Goal: Information Seeking & Learning: Learn about a topic

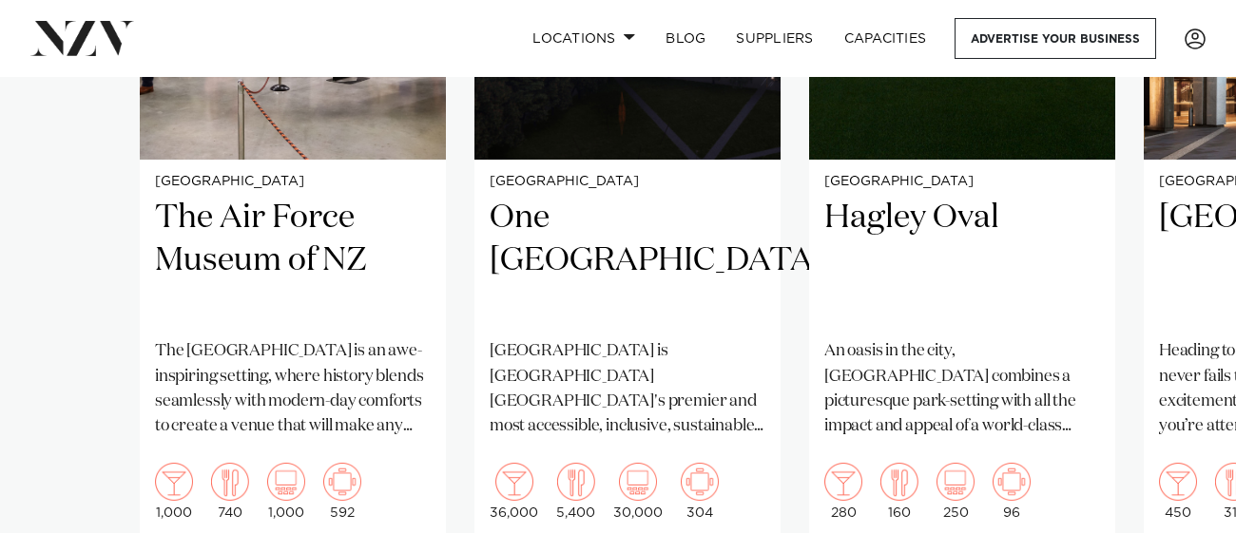
scroll to position [1705, 0]
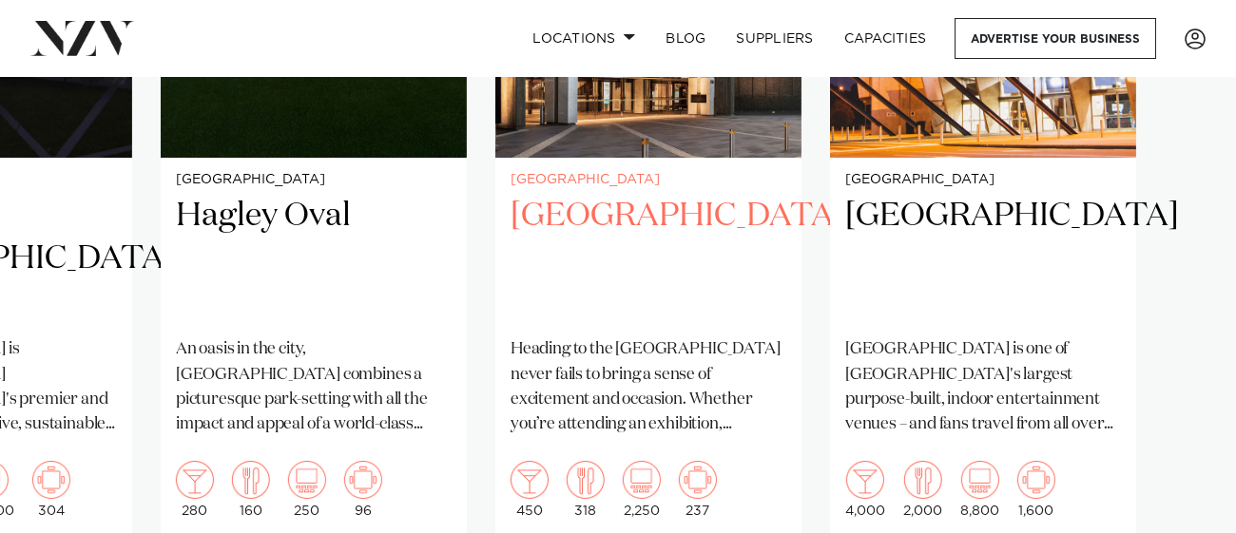
click at [0, 0] on slot "Christchurch [GEOGRAPHIC_DATA] The [GEOGRAPHIC_DATA] is an awe-inspiring settin…" at bounding box center [0, 0] width 0 height 0
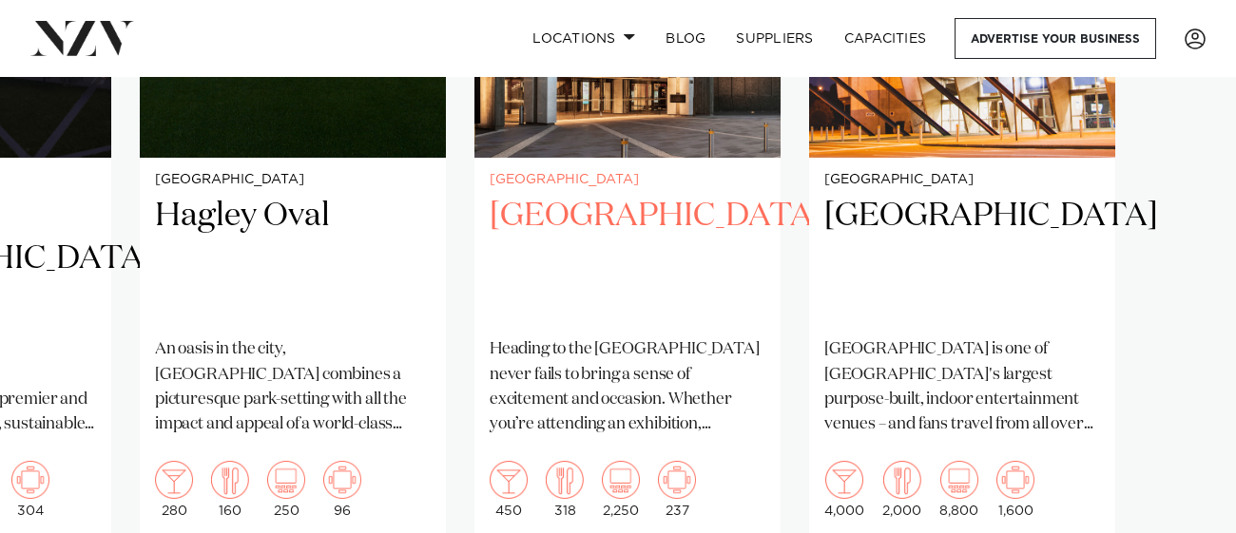
click at [585, 241] on h2 "[GEOGRAPHIC_DATA]" at bounding box center [627, 259] width 276 height 128
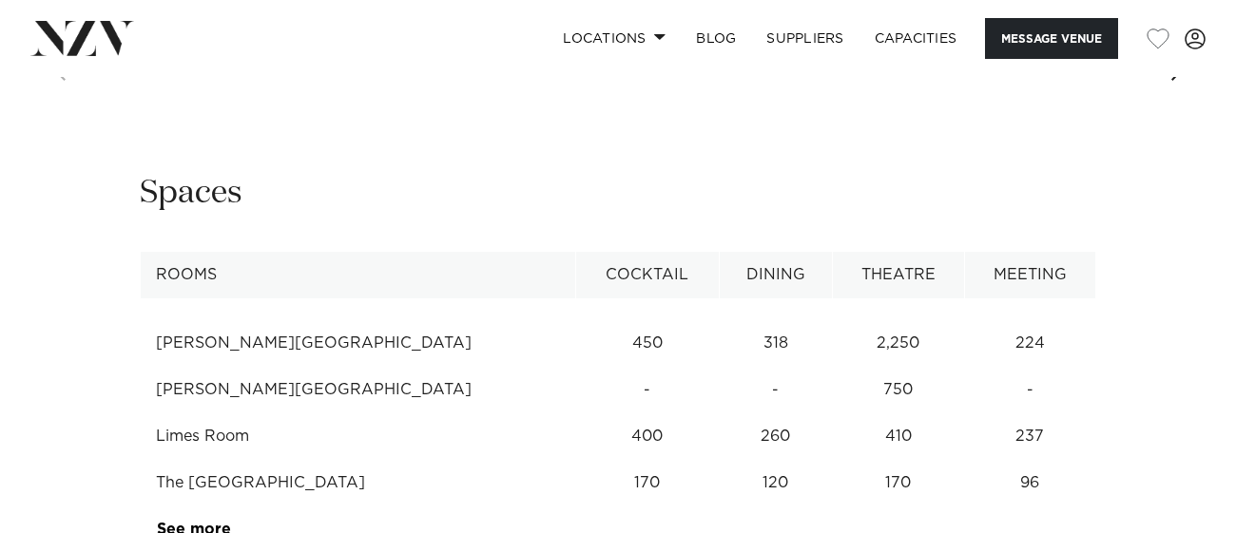
scroll to position [2383, 0]
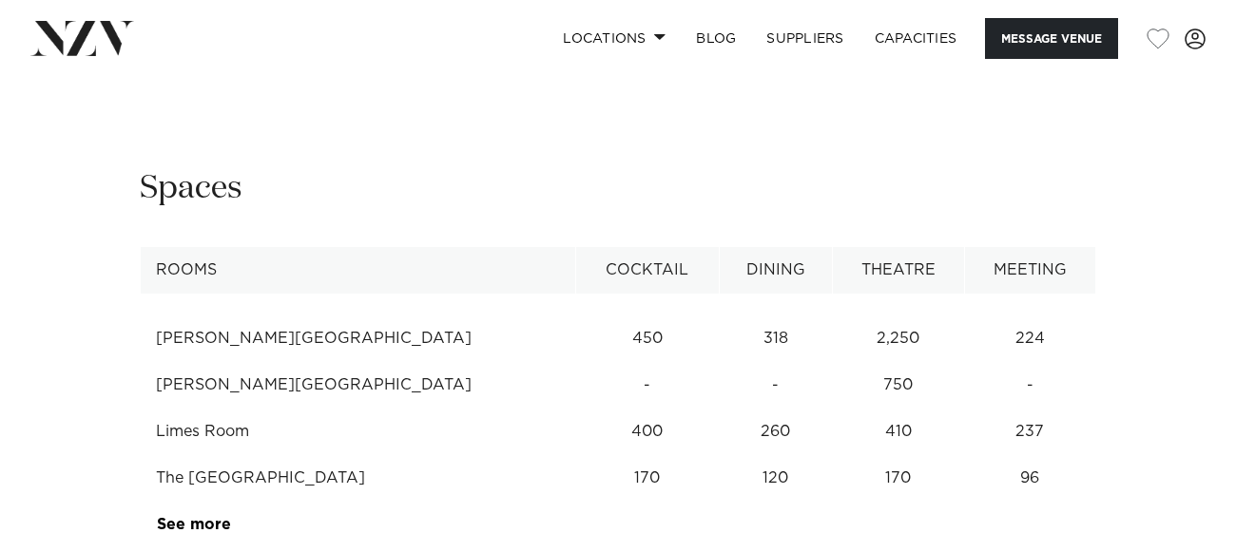
click at [575, 316] on td "450" at bounding box center [647, 339] width 144 height 47
click at [860, 316] on td "2,250" at bounding box center [898, 339] width 132 height 47
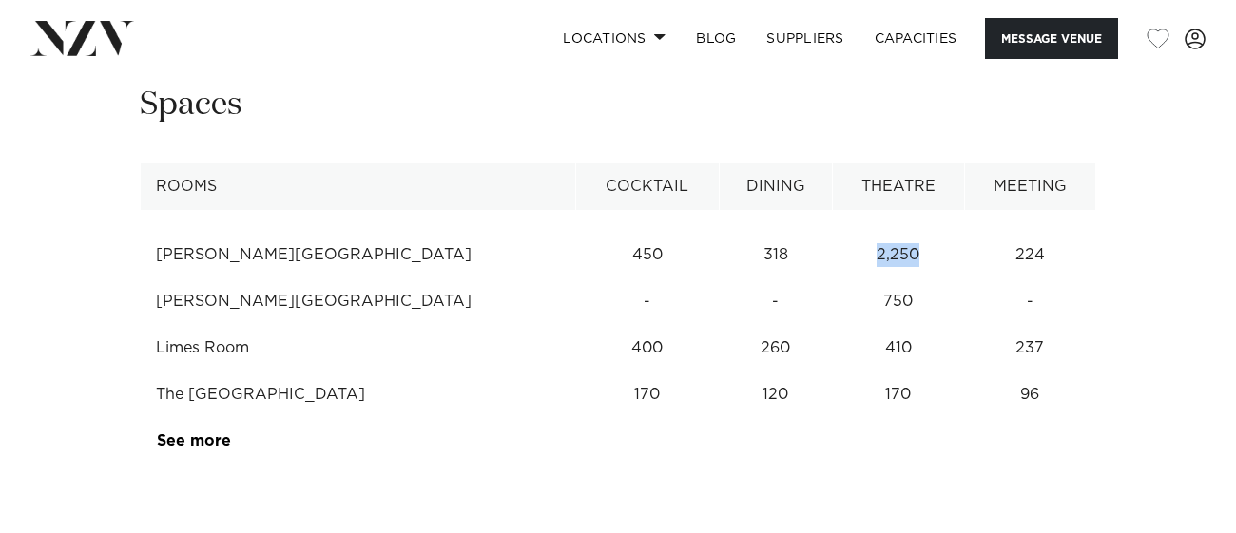
scroll to position [2468, 0]
click at [192, 431] on link "See more" at bounding box center [231, 438] width 148 height 15
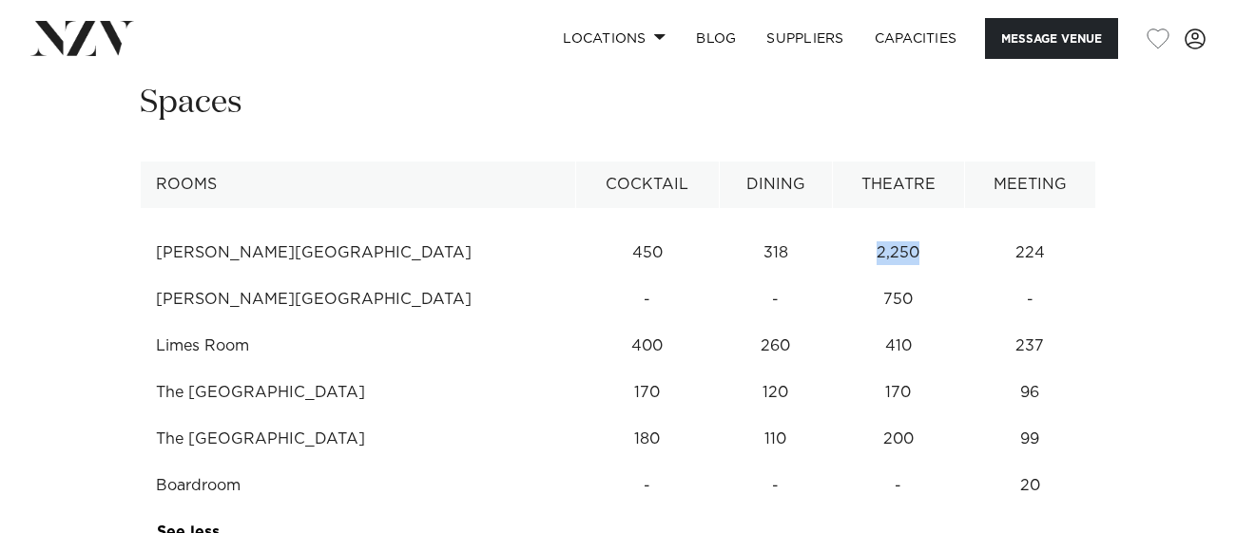
click at [857, 323] on td "410" at bounding box center [898, 346] width 132 height 47
click at [575, 230] on td "450" at bounding box center [647, 253] width 144 height 47
click at [245, 277] on td "James Hay Theatre" at bounding box center [358, 300] width 435 height 47
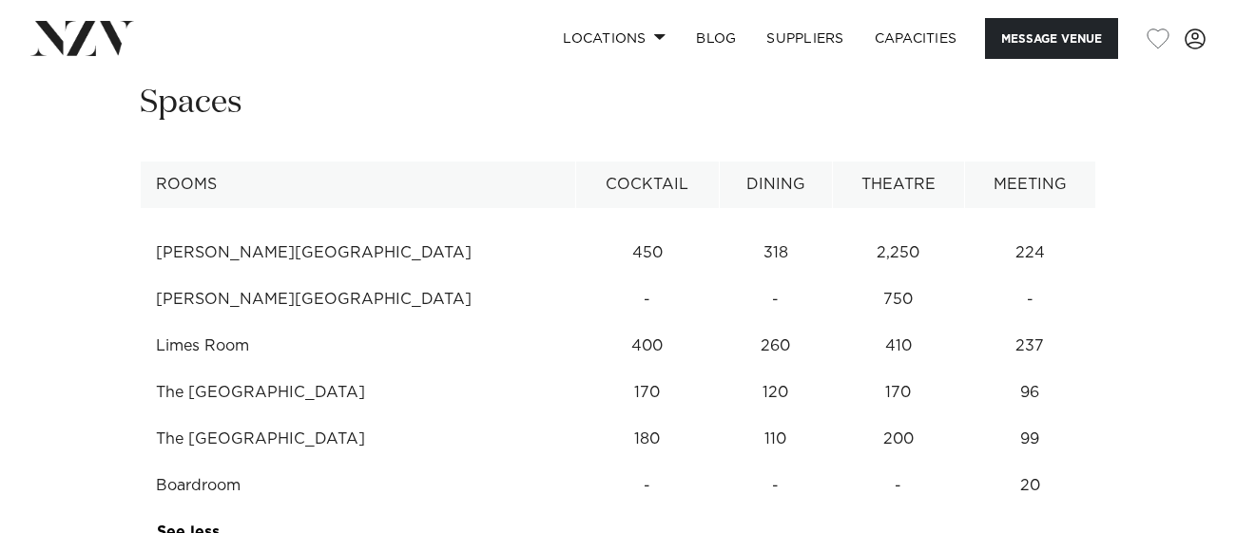
click at [245, 277] on td "James Hay Theatre" at bounding box center [358, 300] width 435 height 47
